Goal: Navigation & Orientation: Find specific page/section

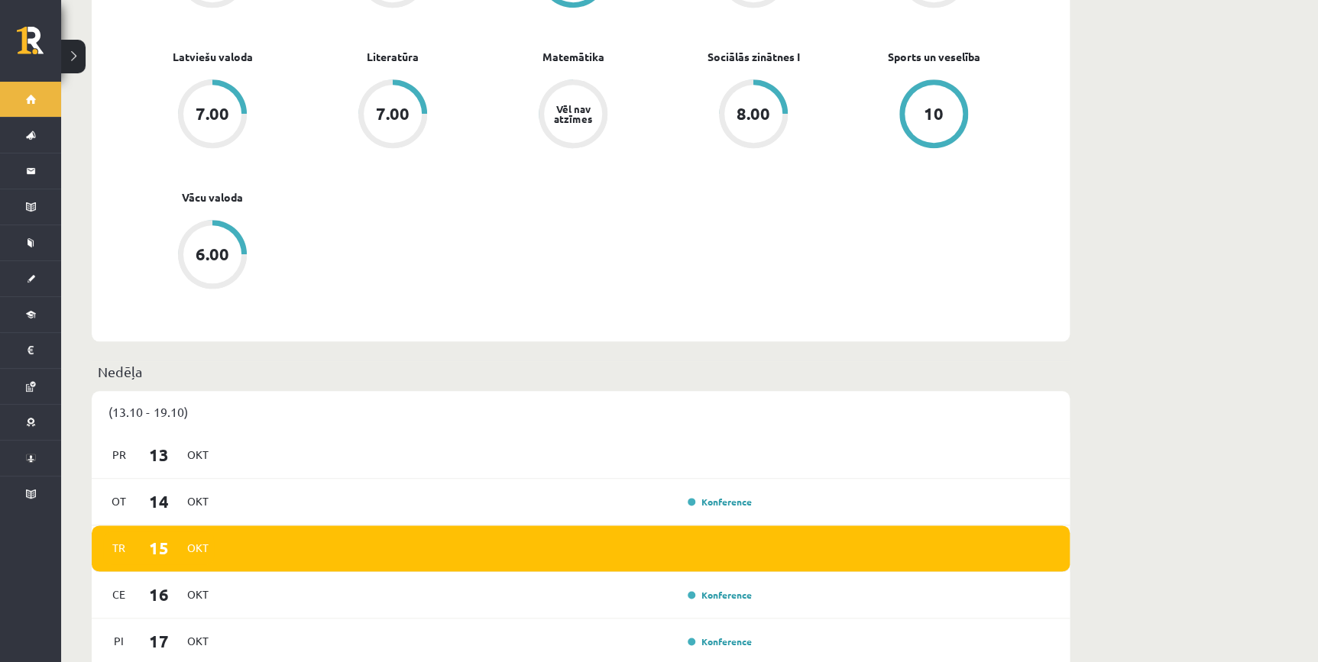
scroll to position [902, 0]
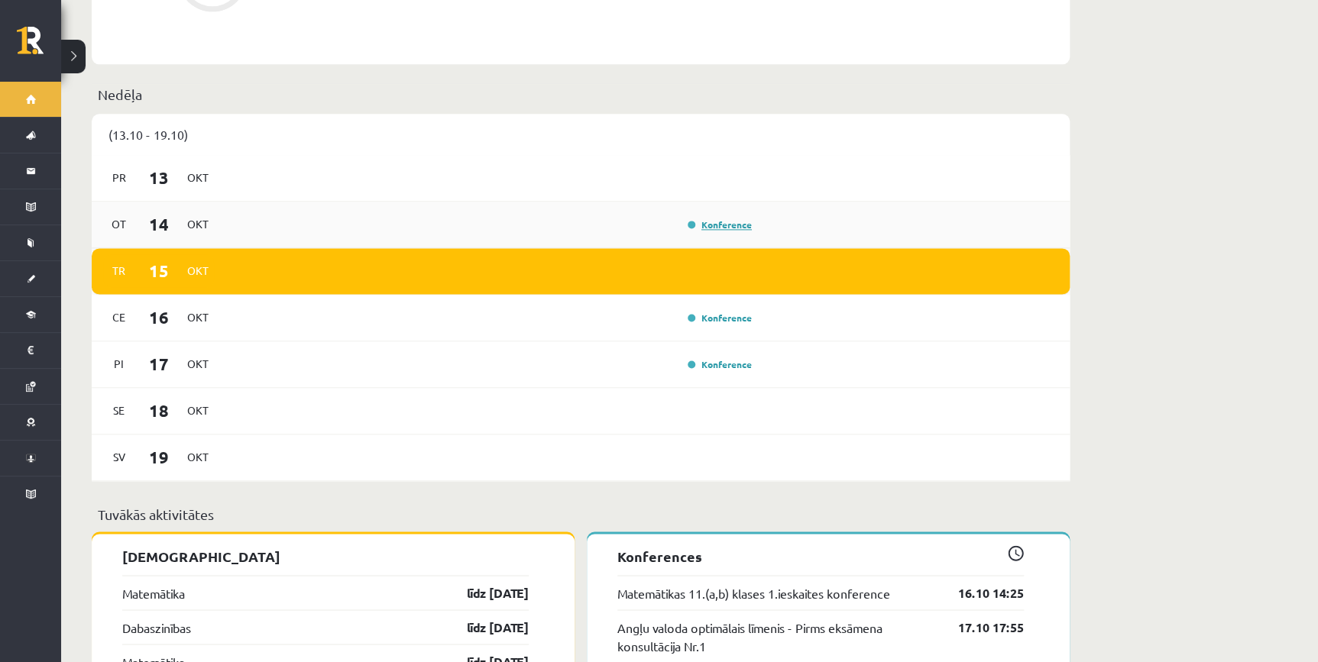
click at [720, 219] on link "Konference" at bounding box center [720, 225] width 64 height 12
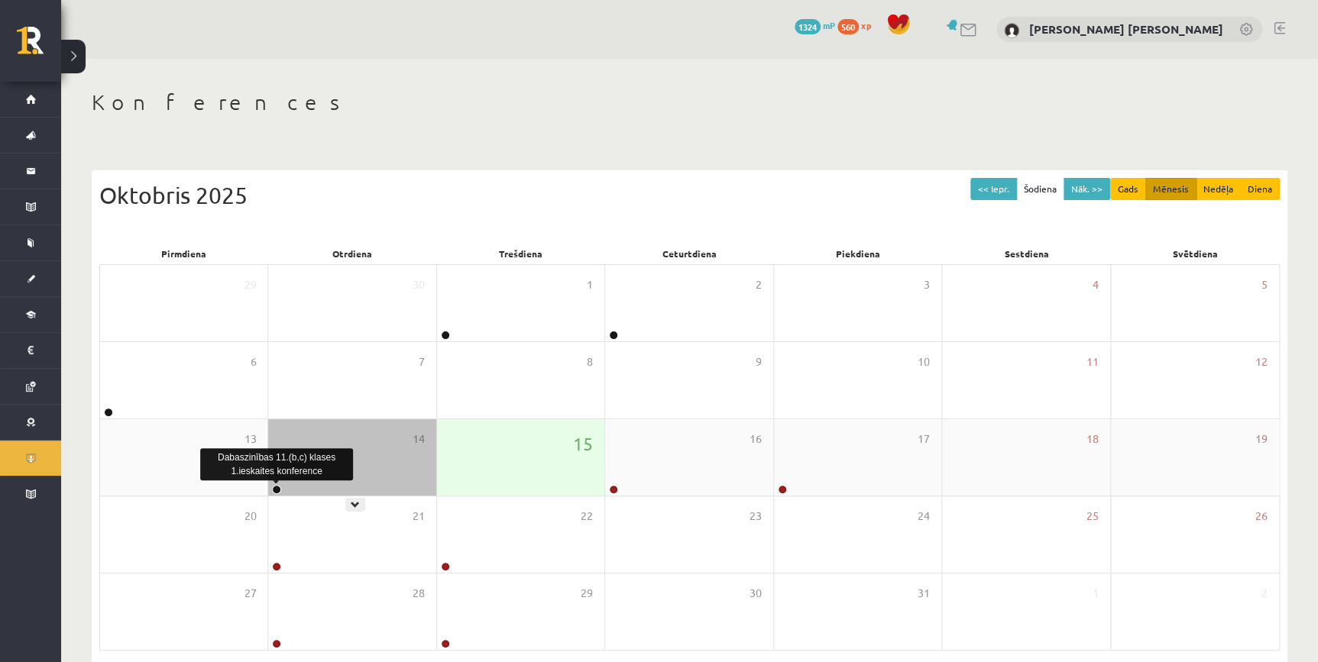
click at [273, 487] on link at bounding box center [276, 489] width 9 height 9
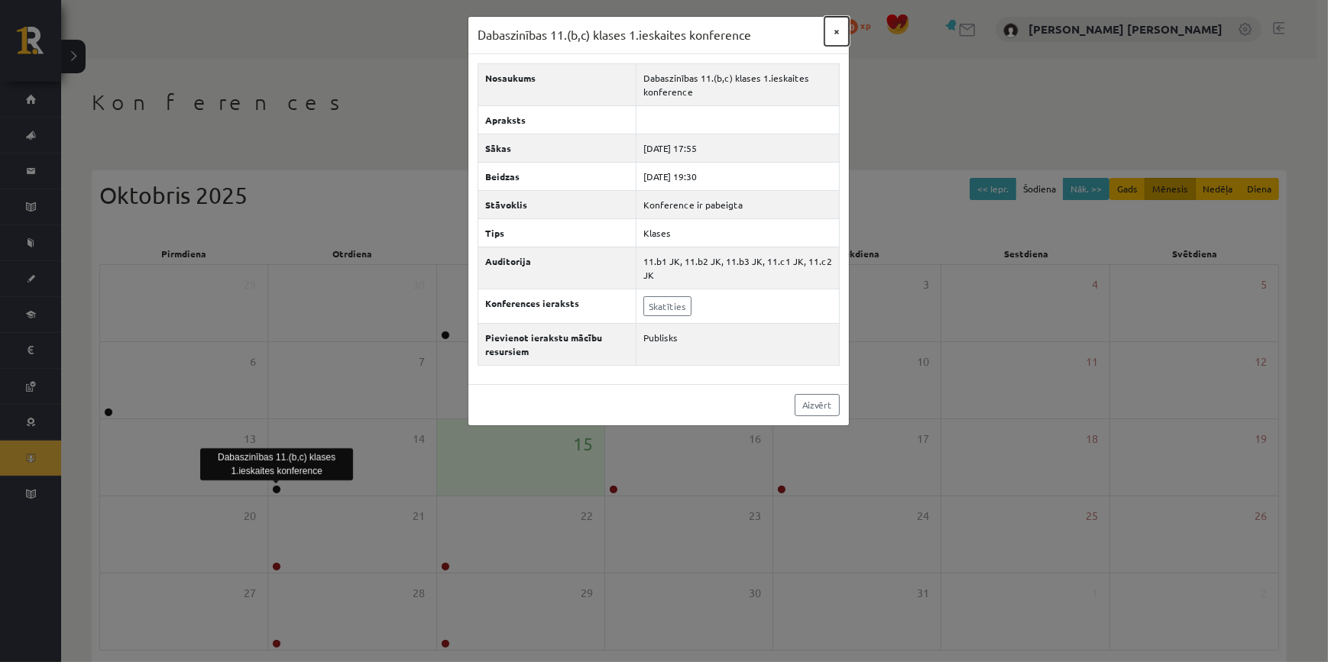
click at [834, 37] on button "×" at bounding box center [836, 31] width 24 height 29
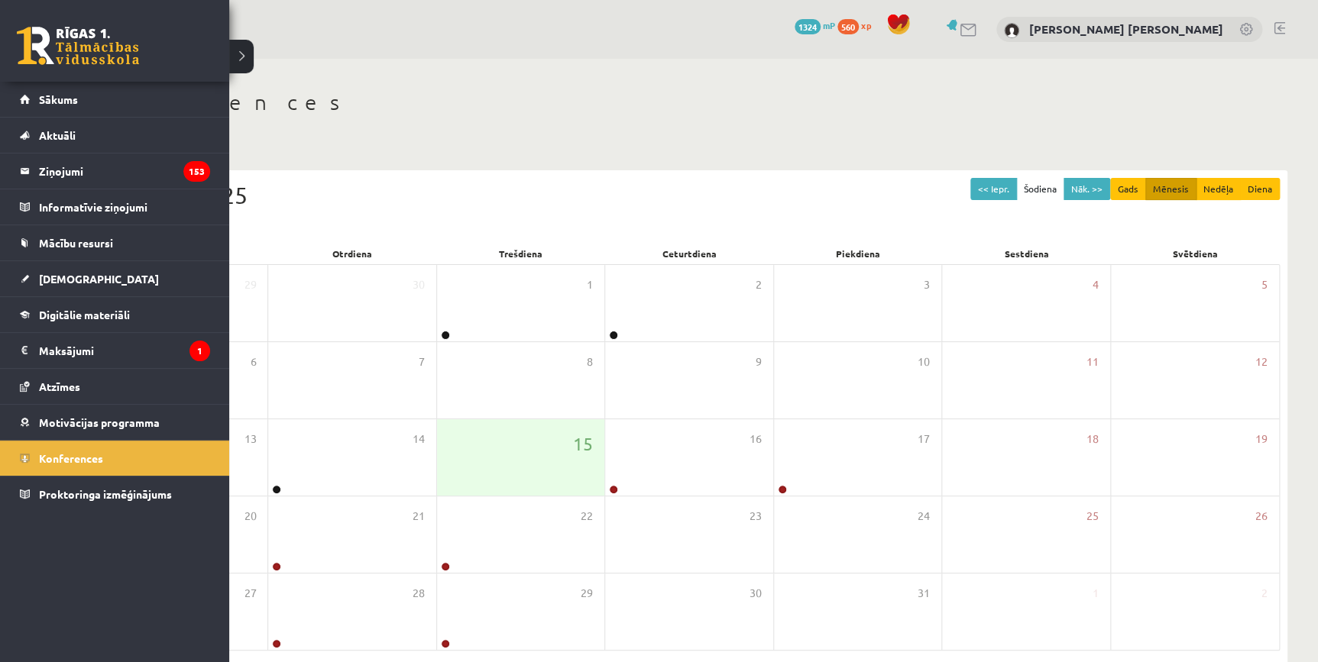
click at [40, 40] on link at bounding box center [78, 46] width 122 height 38
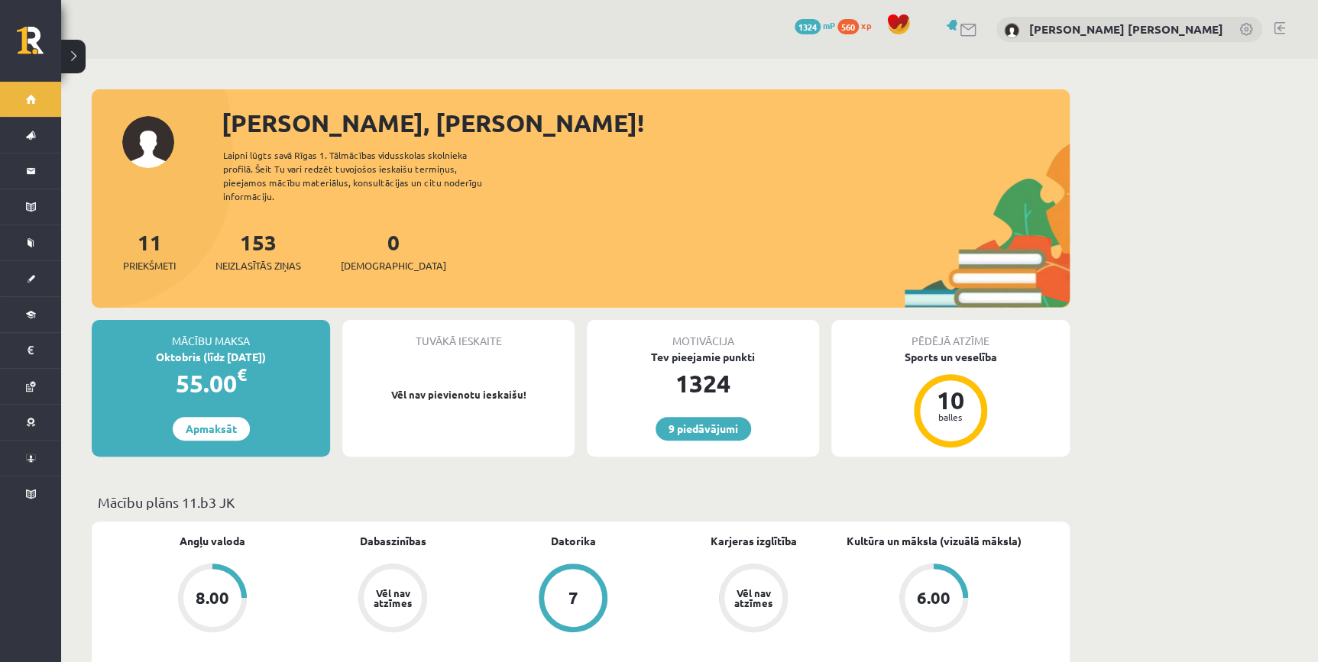
scroll to position [208, 0]
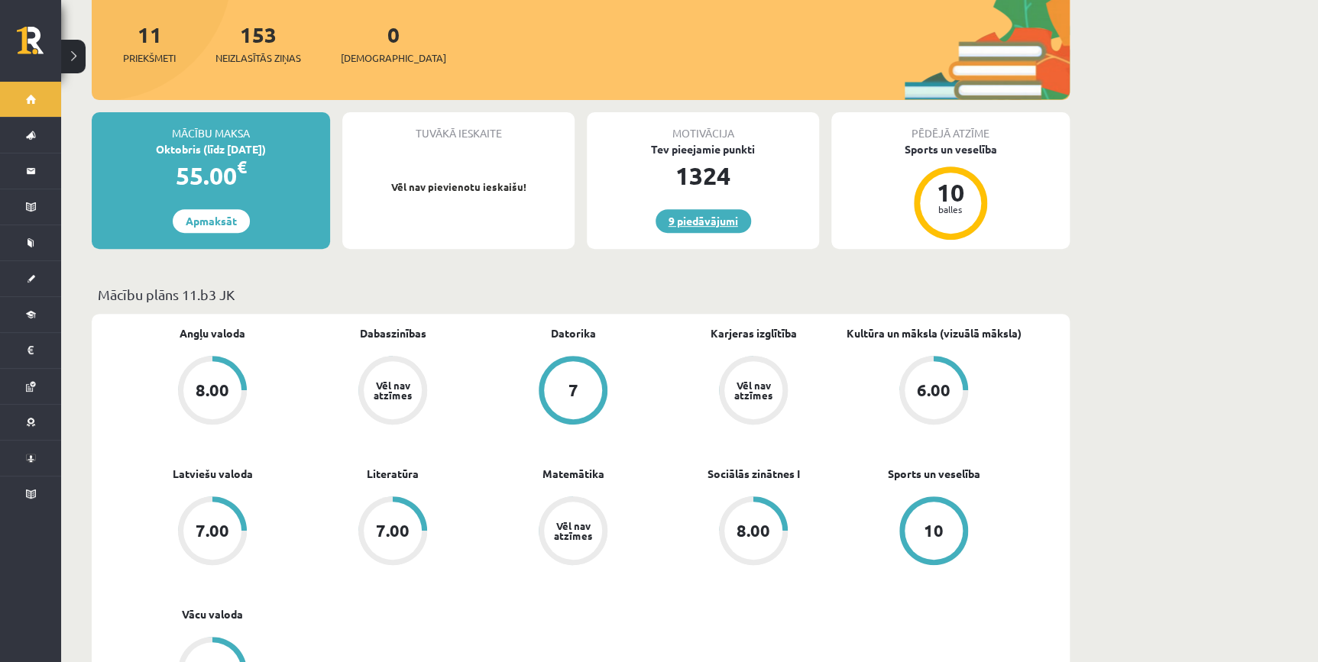
click at [710, 209] on link "9 piedāvājumi" at bounding box center [704, 221] width 96 height 24
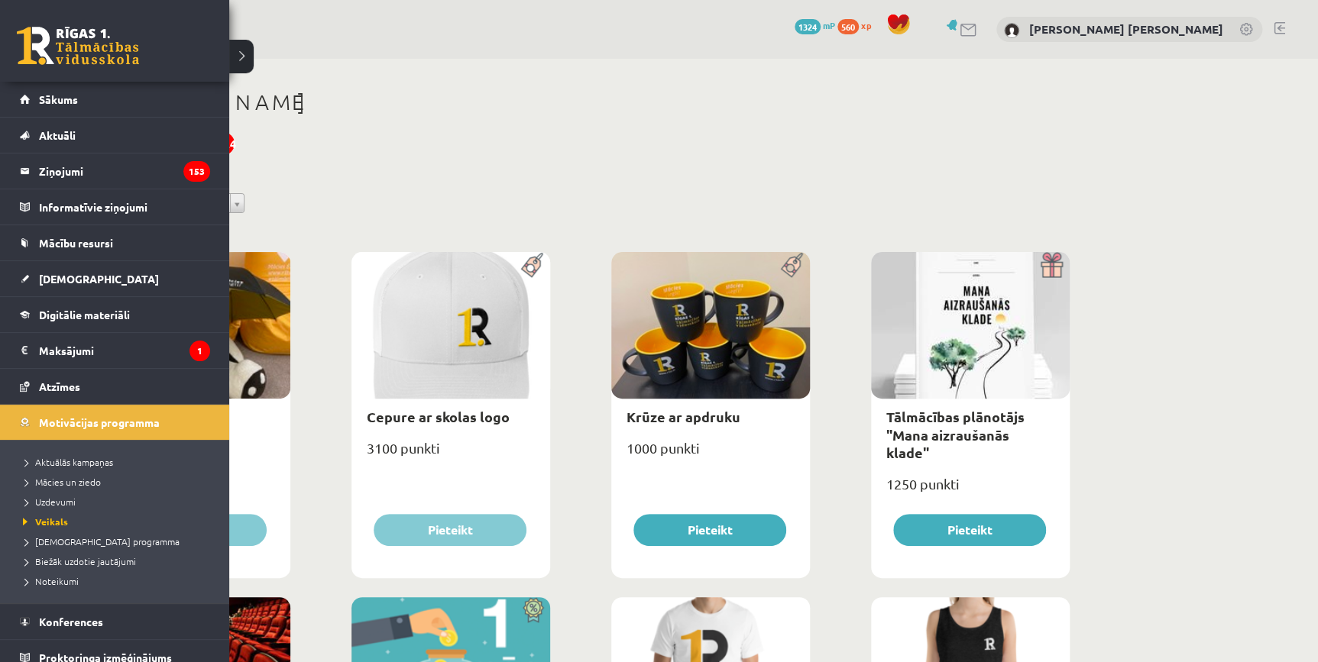
click at [19, 37] on link at bounding box center [78, 46] width 122 height 38
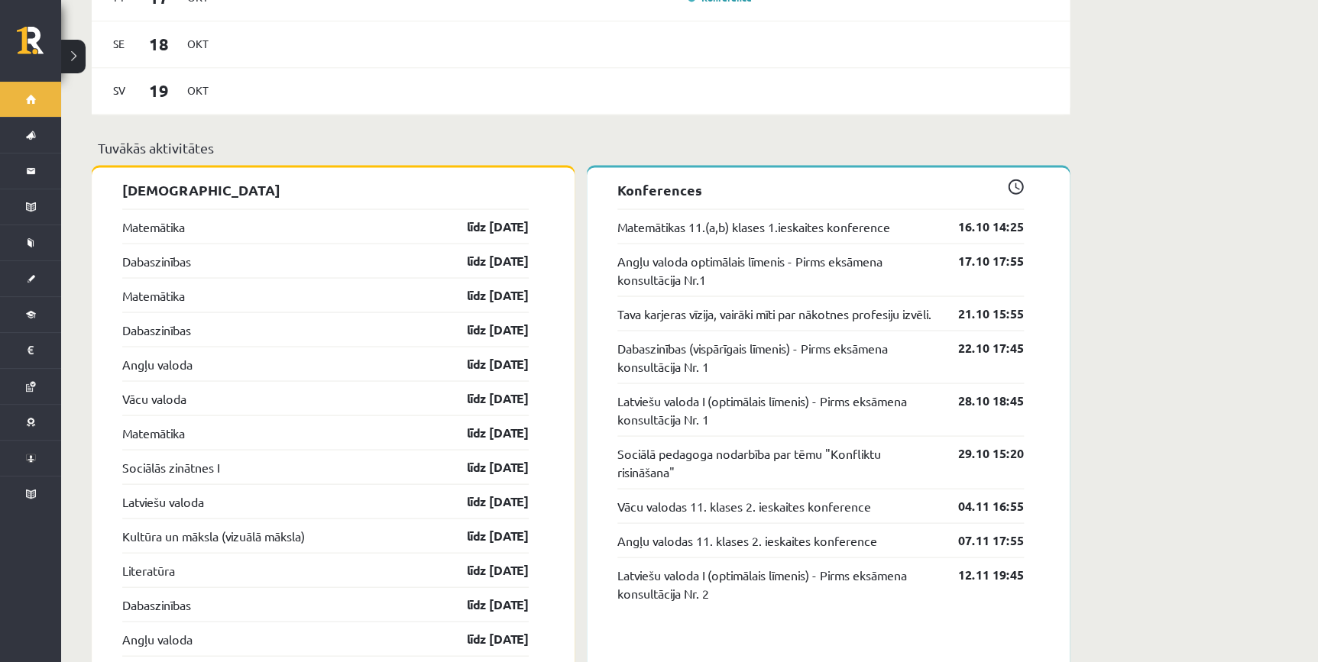
scroll to position [922, 0]
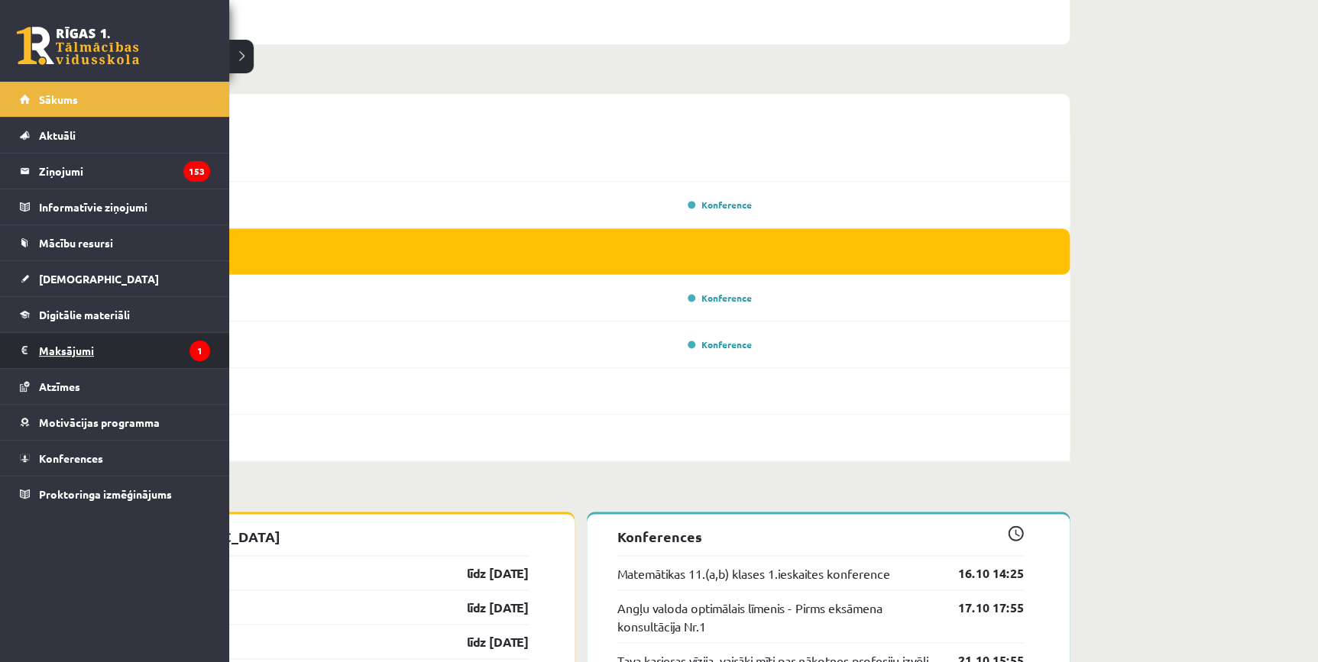
click at [90, 346] on legend "Maksājumi 1" at bounding box center [124, 350] width 171 height 35
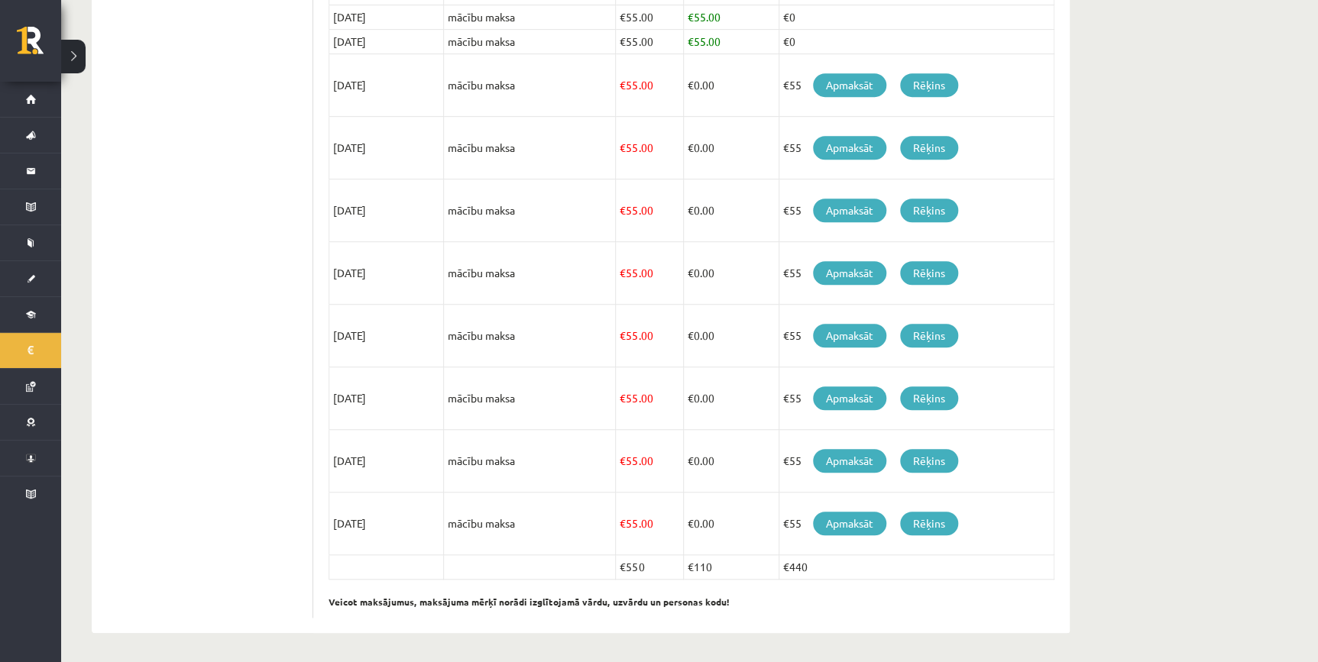
scroll to position [103, 0]
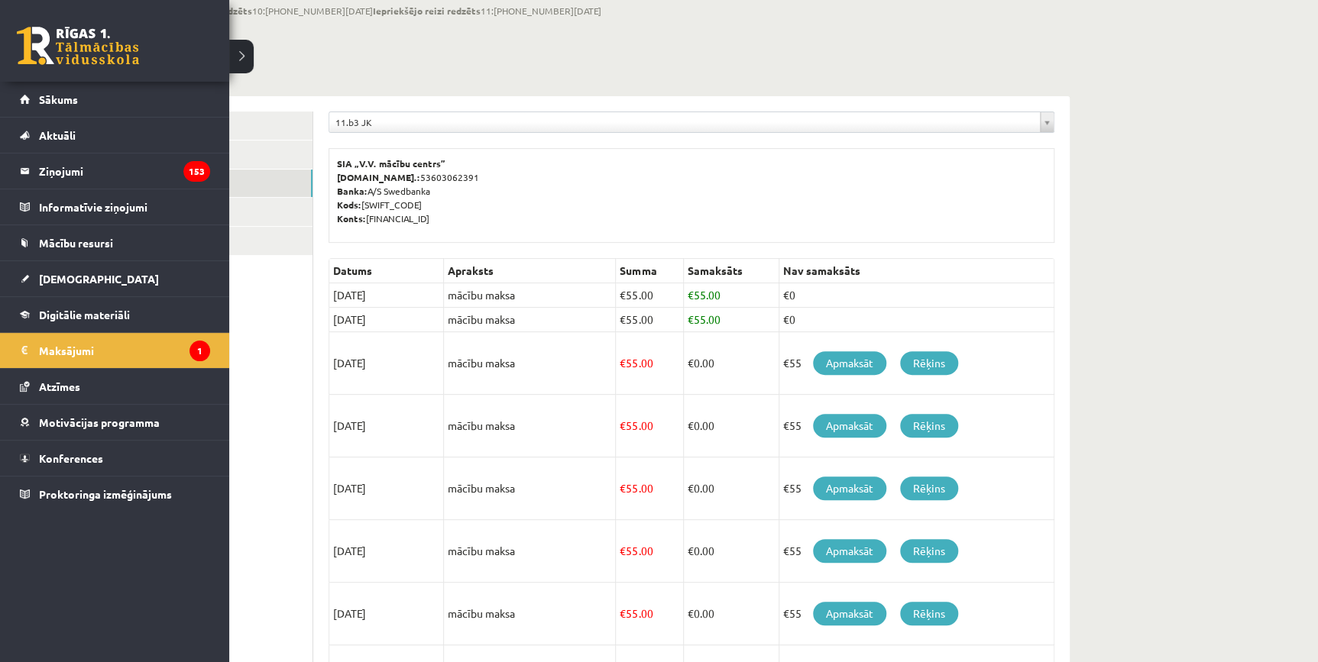
click at [42, 36] on link at bounding box center [78, 46] width 122 height 38
click at [72, 31] on link at bounding box center [78, 46] width 122 height 38
click at [83, 174] on legend "Ziņojumi 153" at bounding box center [124, 171] width 171 height 35
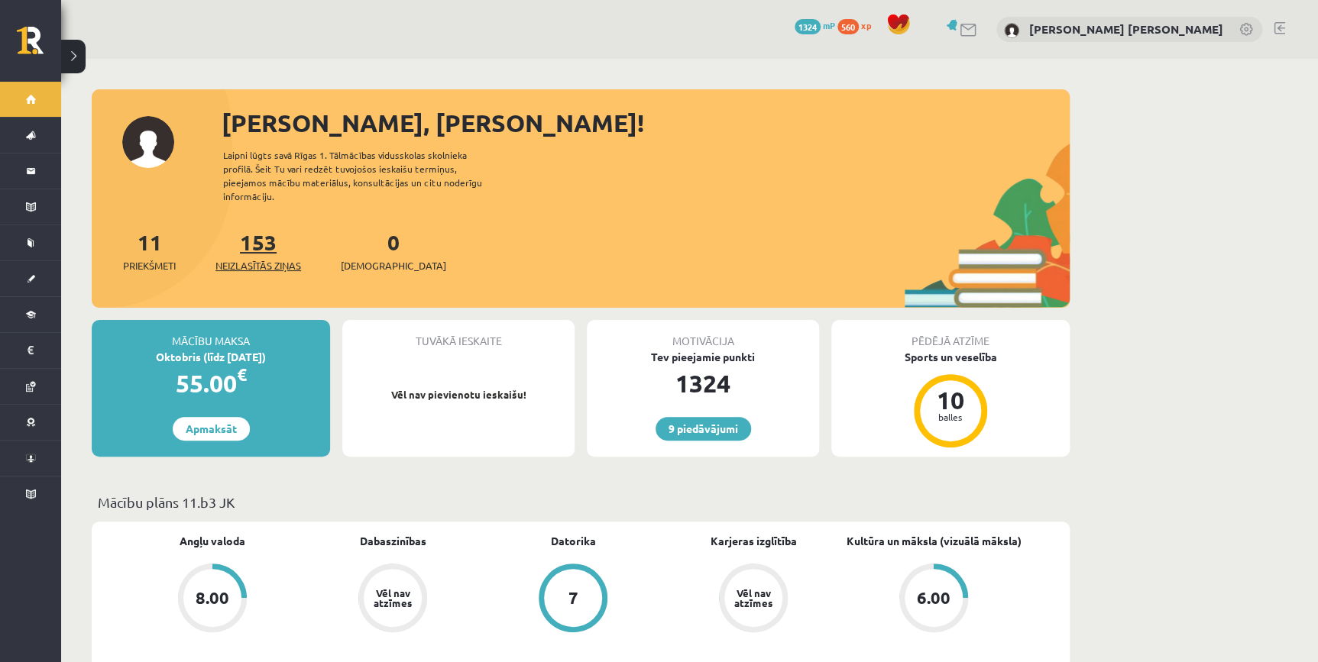
click at [253, 232] on link "153 Neizlasītās ziņas" at bounding box center [258, 250] width 86 height 45
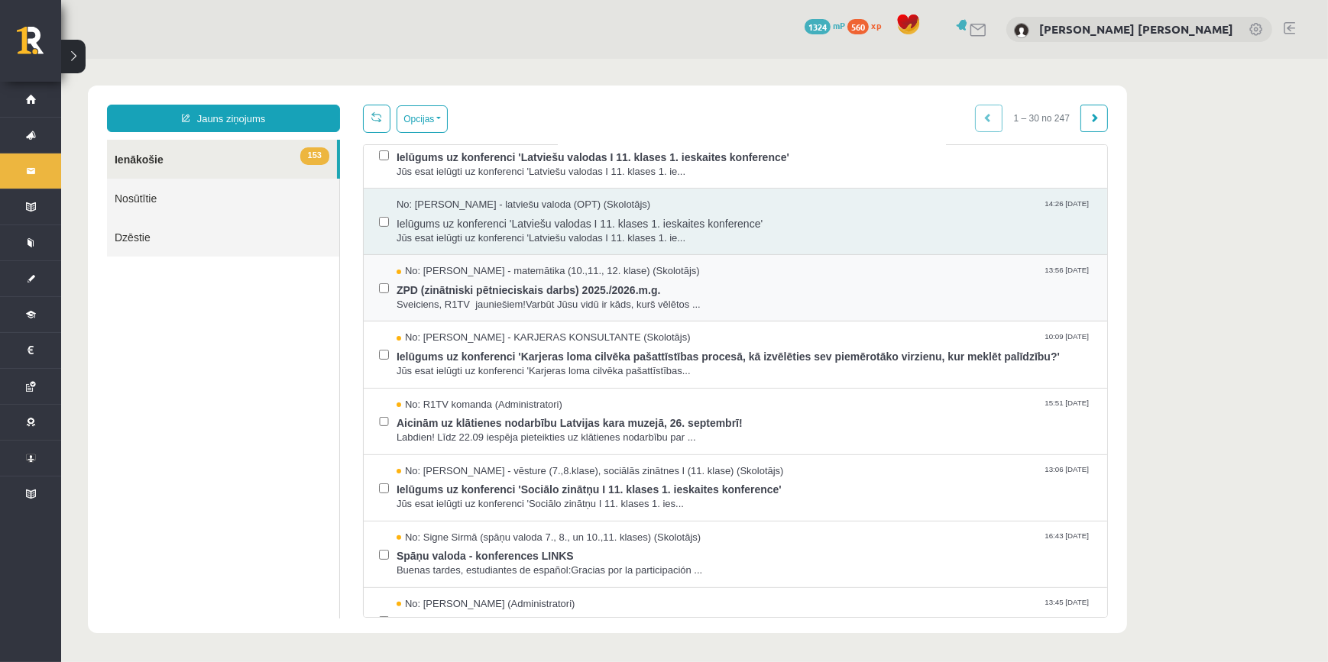
scroll to position [486, 0]
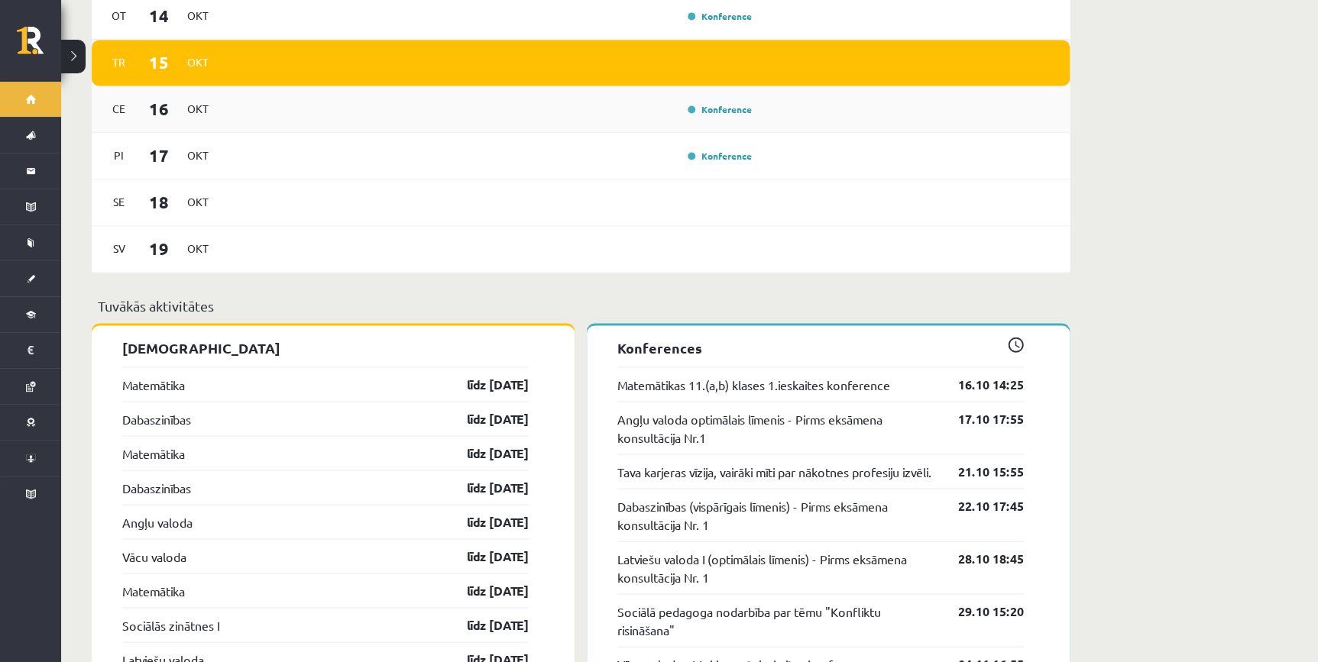
scroll to position [902, 0]
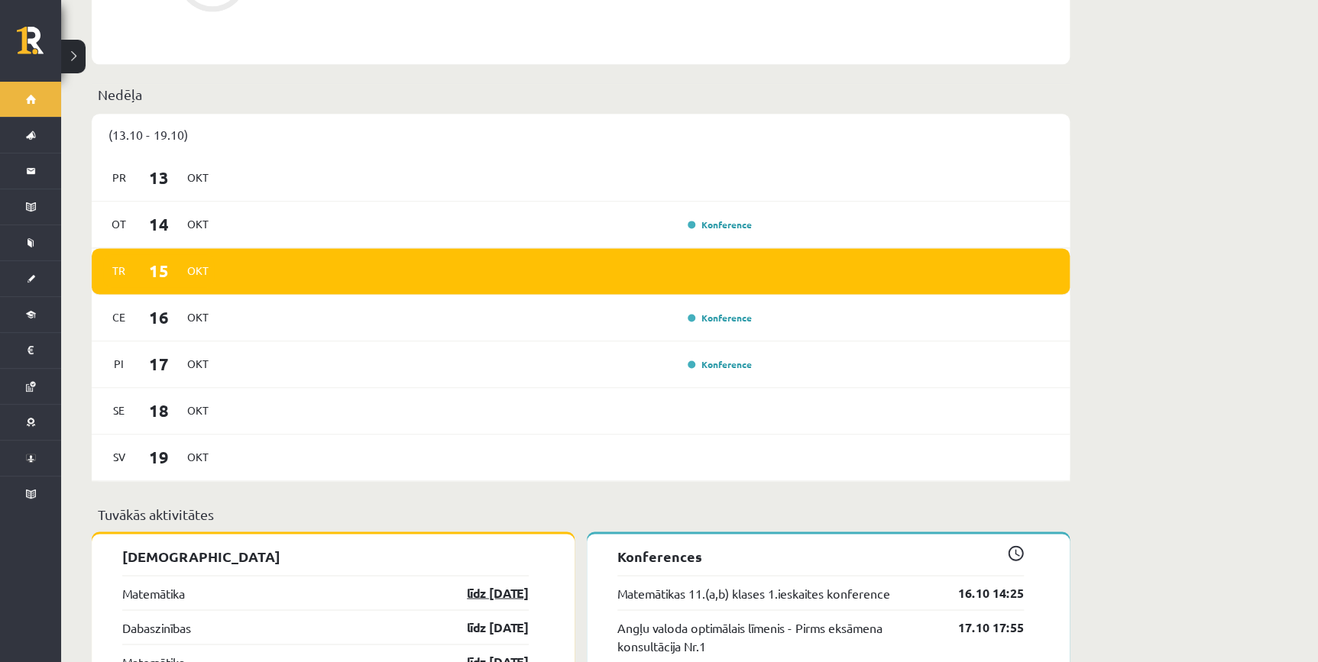
click at [488, 584] on link "līdz 31.10.25" at bounding box center [484, 593] width 89 height 18
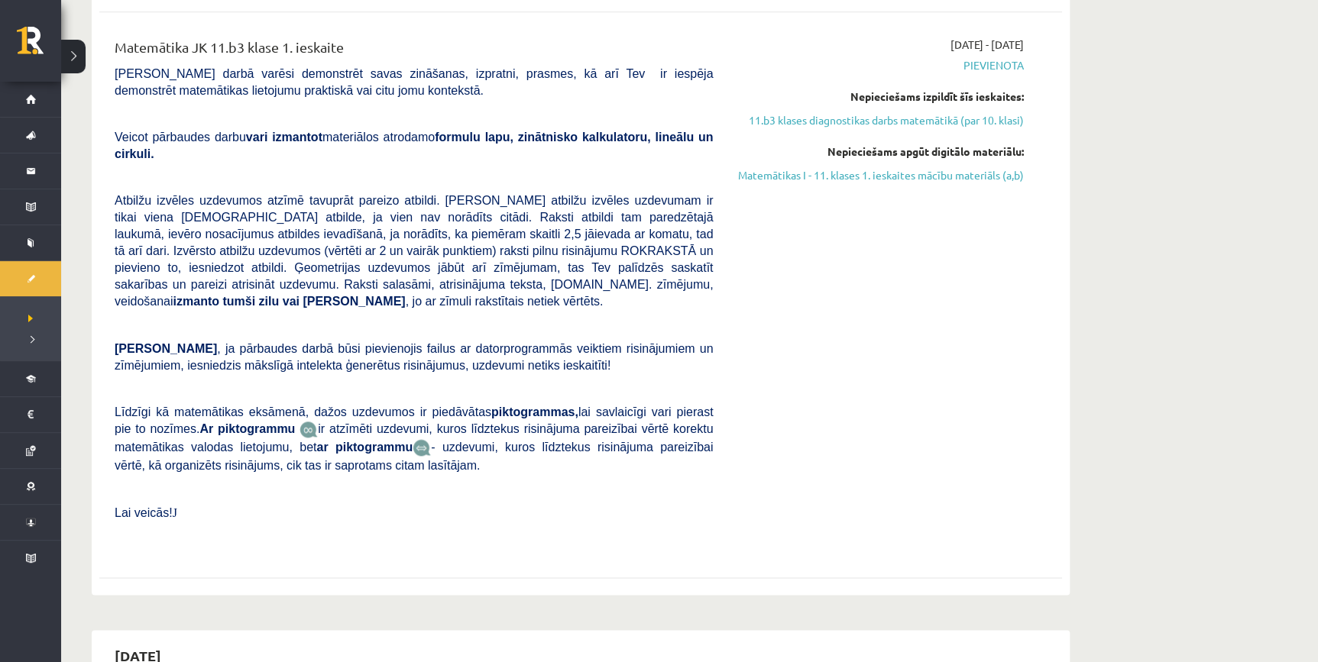
scroll to position [486, 0]
